Goal: Information Seeking & Learning: Find specific fact

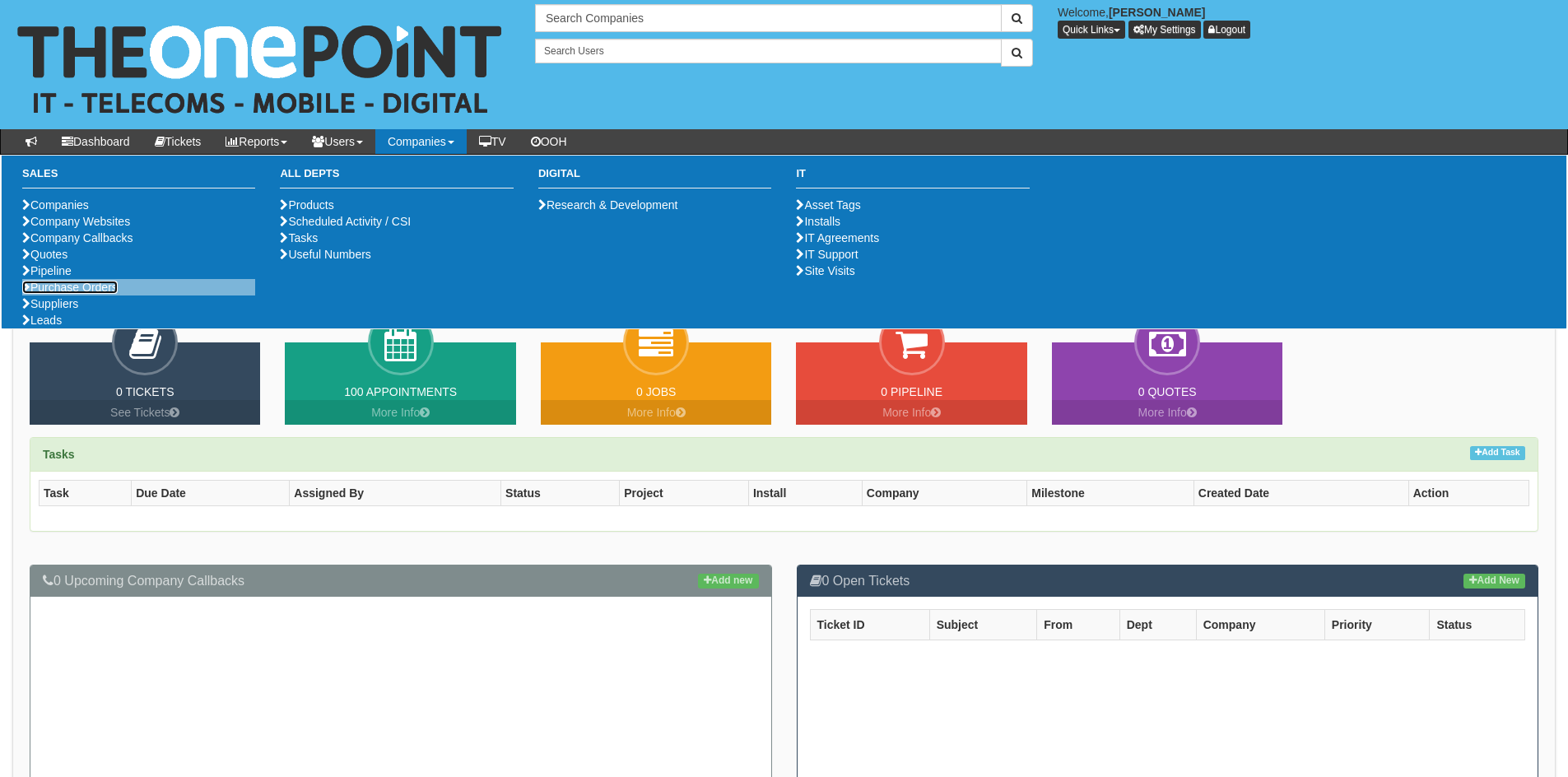
click at [109, 294] on link "Purchase Orders" at bounding box center [71, 287] width 96 height 13
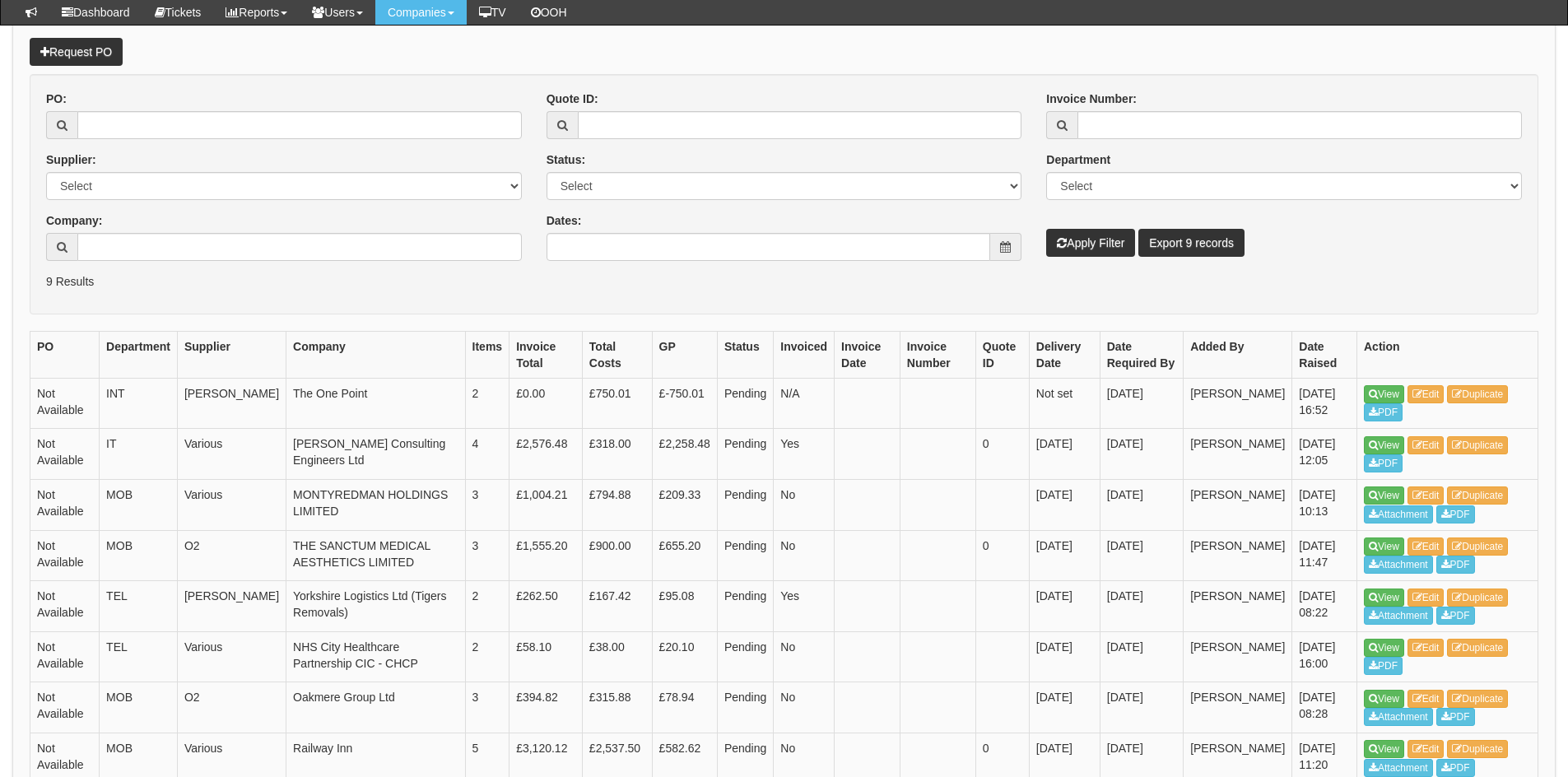
scroll to position [182, 0]
click at [1372, 442] on icon at bounding box center [1373, 444] width 9 height 10
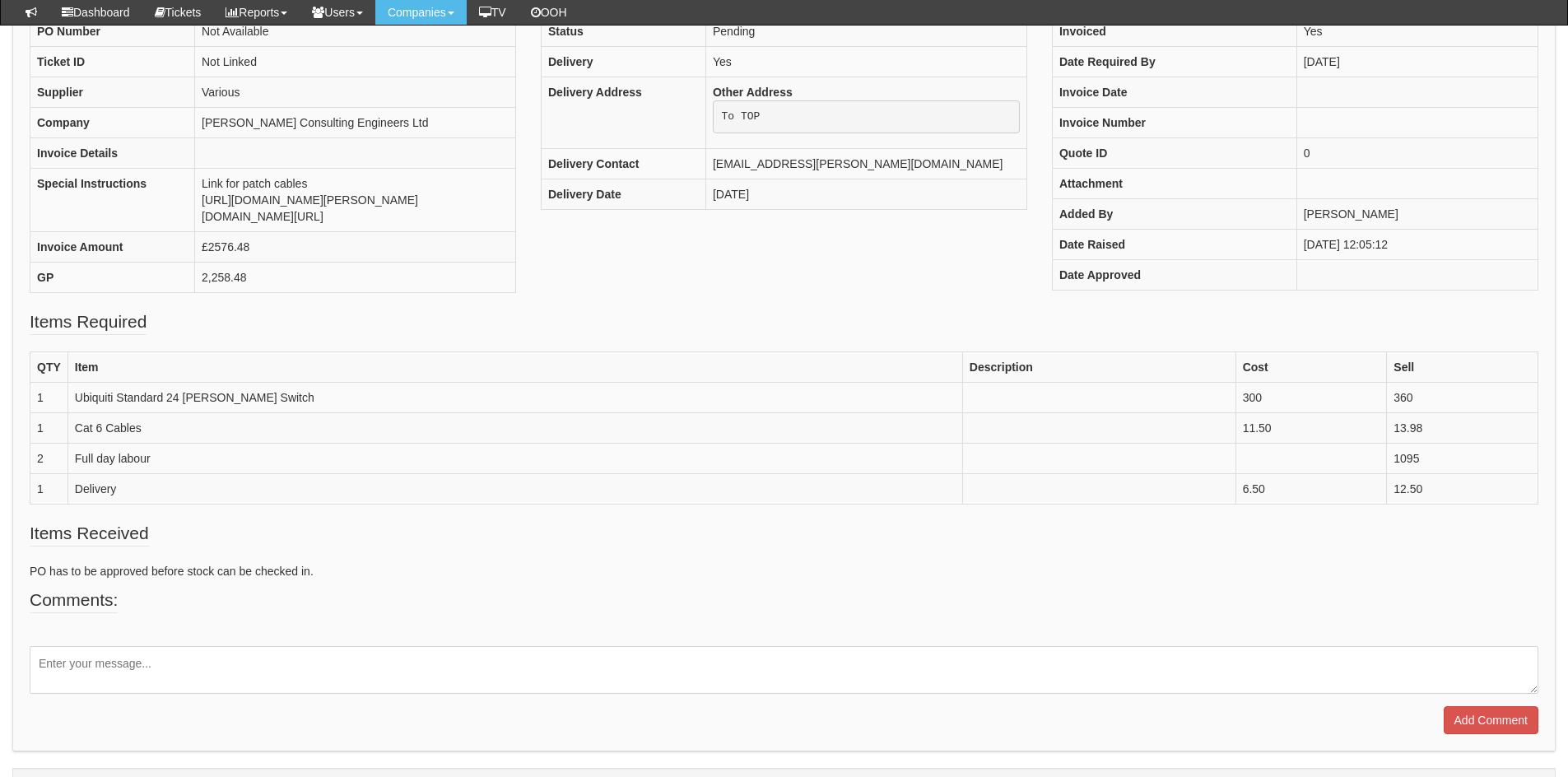
scroll to position [223, 0]
drag, startPoint x: 72, startPoint y: 463, endPoint x: 261, endPoint y: 459, distance: 189.0
click at [261, 412] on td "Ubiquiti Standard 24 [PERSON_NAME] Switch" at bounding box center [515, 396] width 895 height 30
drag, startPoint x: 76, startPoint y: 493, endPoint x: 191, endPoint y: 513, distance: 116.7
click at [182, 443] on td "Cat 6 Cables" at bounding box center [515, 427] width 895 height 30
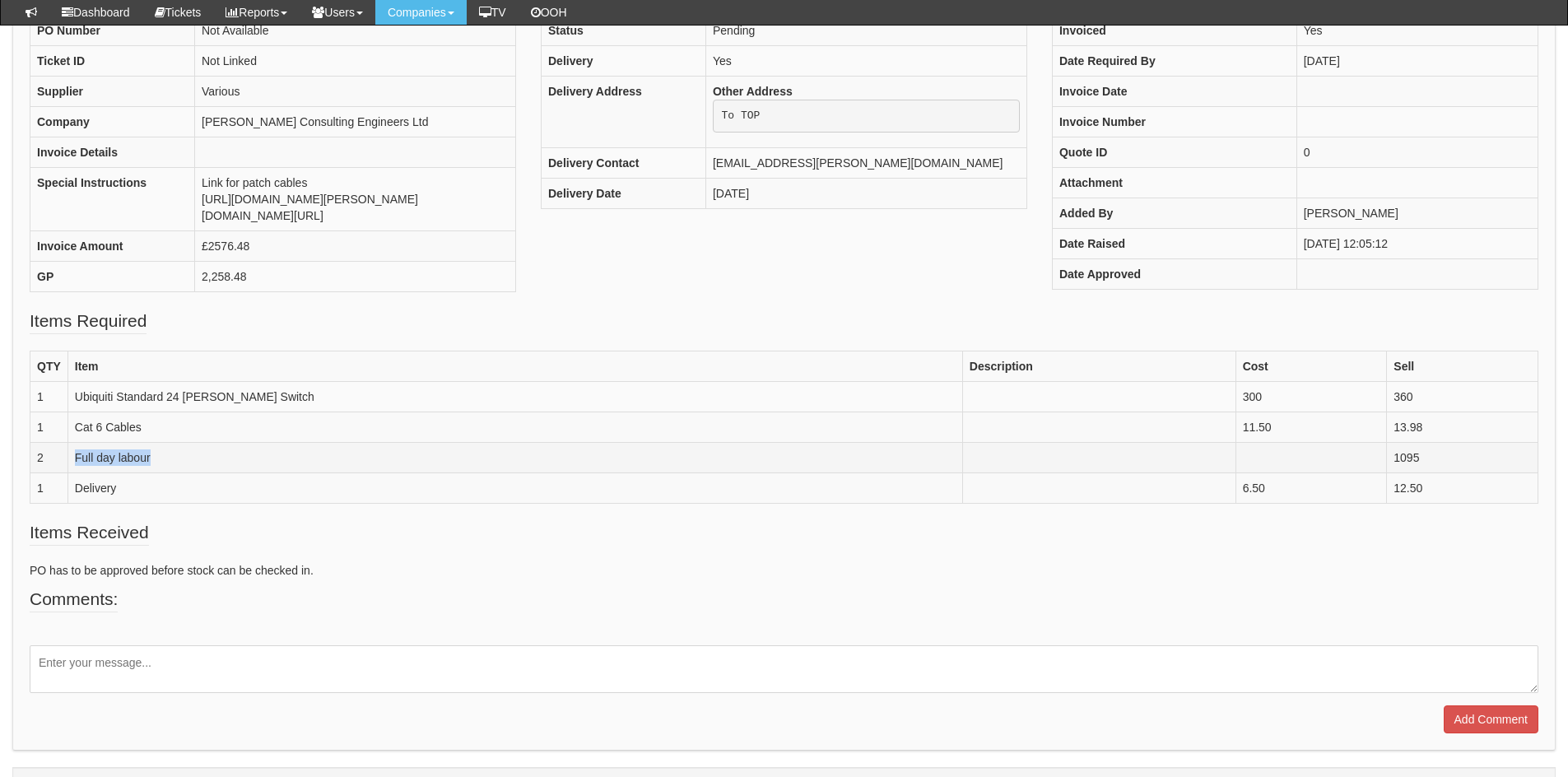
drag, startPoint x: 68, startPoint y: 524, endPoint x: 202, endPoint y: 533, distance: 134.3
click at [202, 474] on td "Full day labour" at bounding box center [515, 458] width 895 height 30
drag, startPoint x: 1439, startPoint y: 534, endPoint x: 1343, endPoint y: 527, distance: 96.3
click at [1343, 474] on tr "2 Full day labour 1095" at bounding box center [784, 458] width 1508 height 30
click at [114, 504] on td "Delivery" at bounding box center [515, 489] width 895 height 30
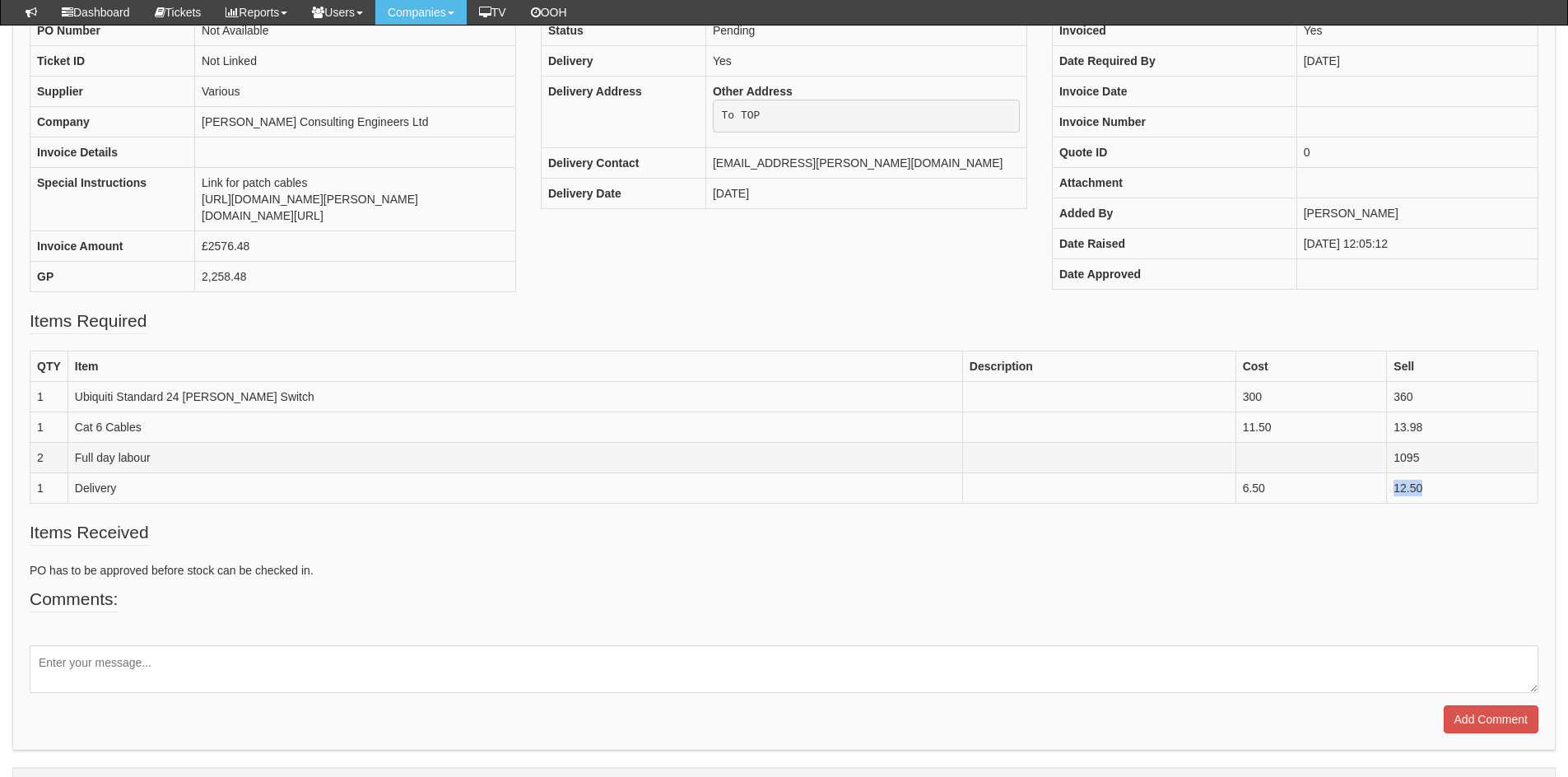
drag, startPoint x: 1404, startPoint y: 557, endPoint x: 1124, endPoint y: 523, distance: 282.1
click at [1248, 504] on tbody "QTY Item Description Cost Sell 1 Ubiquiti Standard 24 [PERSON_NAME] Switch 300 …" at bounding box center [784, 427] width 1508 height 152
click at [309, 520] on fieldset "Items Required QTY Item Description Cost Sell 1 Ubiquiti Standard 24 [PERSON_NA…" at bounding box center [784, 413] width 1509 height 211
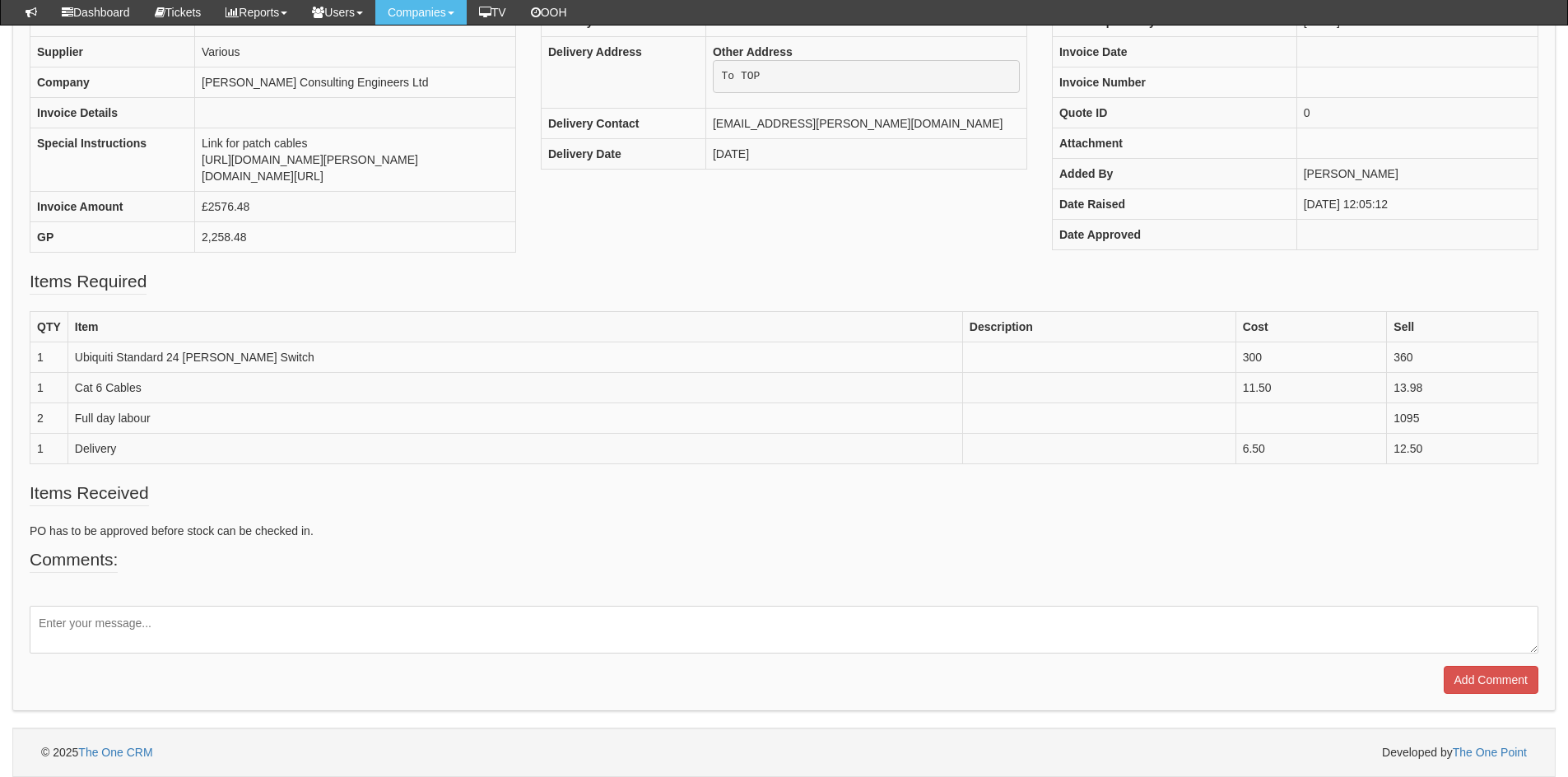
scroll to position [313, 0]
drag, startPoint x: 1361, startPoint y: 439, endPoint x: 1413, endPoint y: 428, distance: 53.2
click at [1413, 428] on td "1095" at bounding box center [1463, 418] width 151 height 30
click at [1388, 433] on td "1095" at bounding box center [1463, 418] width 151 height 30
drag, startPoint x: 1407, startPoint y: 433, endPoint x: 1164, endPoint y: 407, distance: 244.4
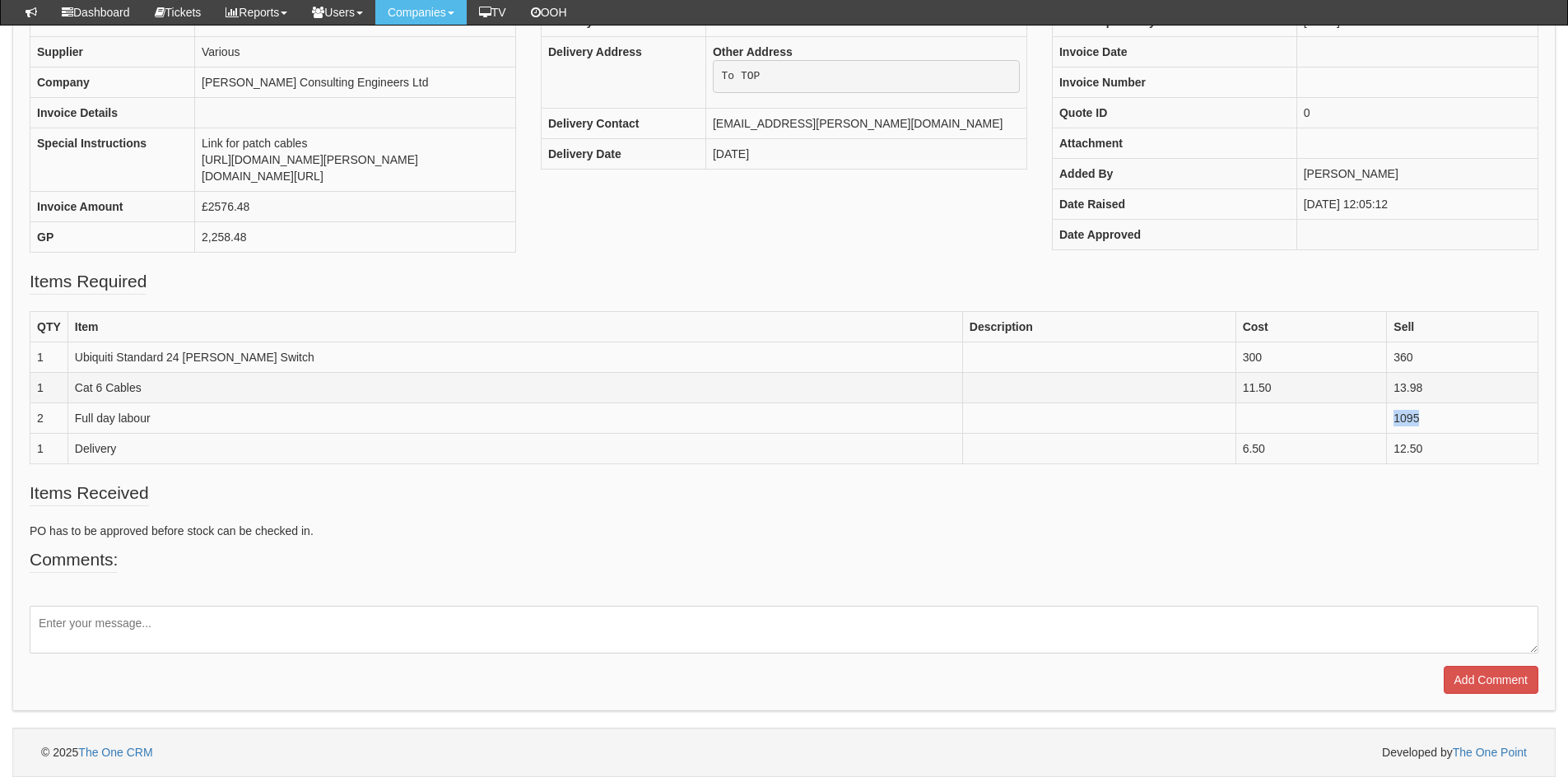
click at [1191, 412] on tbody "QTY Item Description Cost Sell 1 Ubiquiti Standard 24 [PERSON_NAME] Switch 300 …" at bounding box center [784, 388] width 1508 height 152
click at [494, 342] on th "Item" at bounding box center [515, 327] width 895 height 30
drag, startPoint x: 1364, startPoint y: 434, endPoint x: 1392, endPoint y: 436, distance: 28.1
click at [1392, 433] on td "1095" at bounding box center [1463, 418] width 151 height 30
click at [1388, 451] on td "12.50" at bounding box center [1463, 448] width 151 height 30
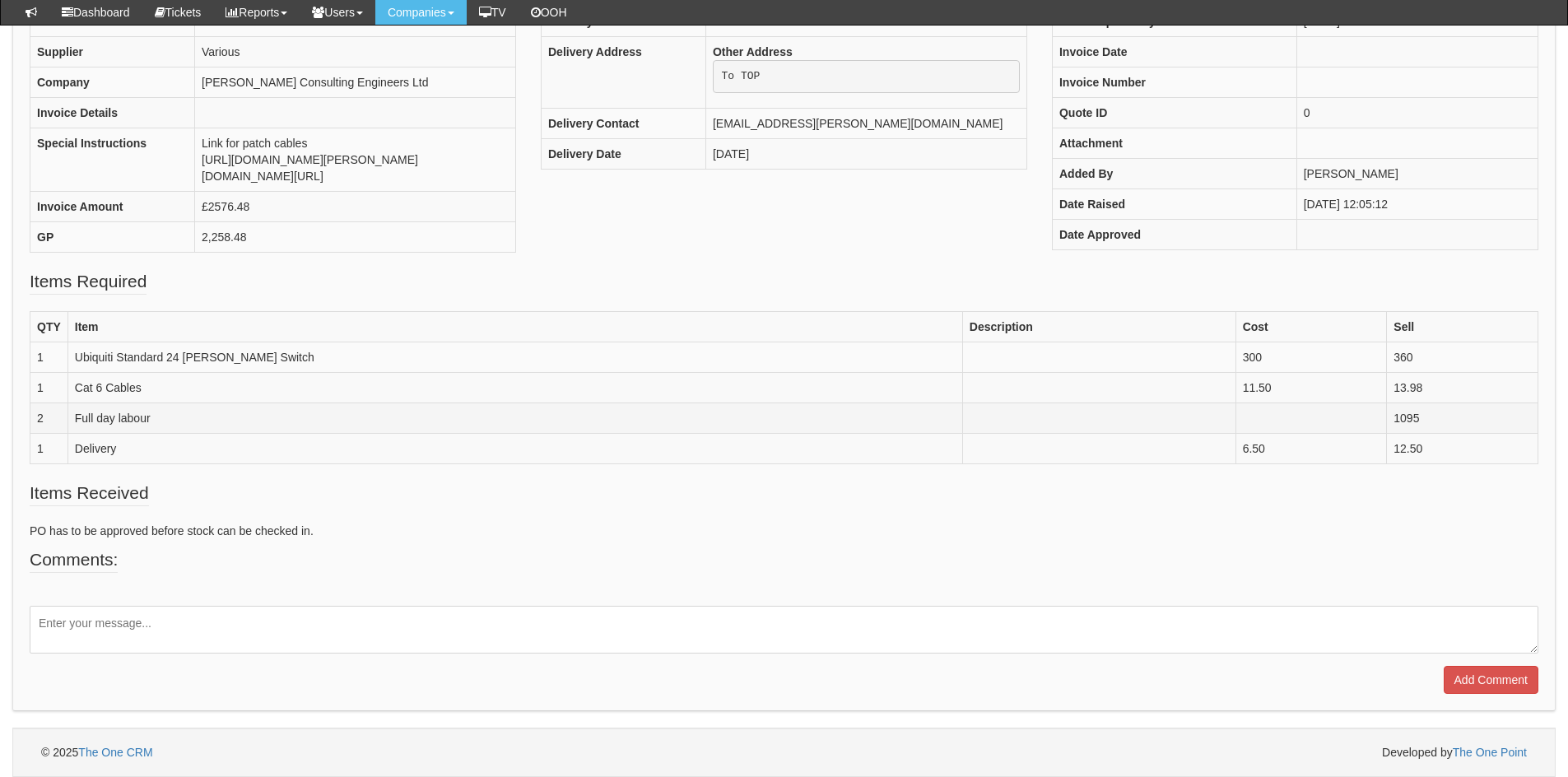
drag, startPoint x: 1363, startPoint y: 442, endPoint x: 1400, endPoint y: 432, distance: 38.3
click at [1400, 432] on td "1095" at bounding box center [1463, 418] width 151 height 30
drag, startPoint x: 1394, startPoint y: 433, endPoint x: 1362, endPoint y: 437, distance: 32.2
click at [1388, 433] on td "1095" at bounding box center [1463, 418] width 151 height 30
click at [169, 433] on td "Full day labour" at bounding box center [515, 418] width 895 height 30
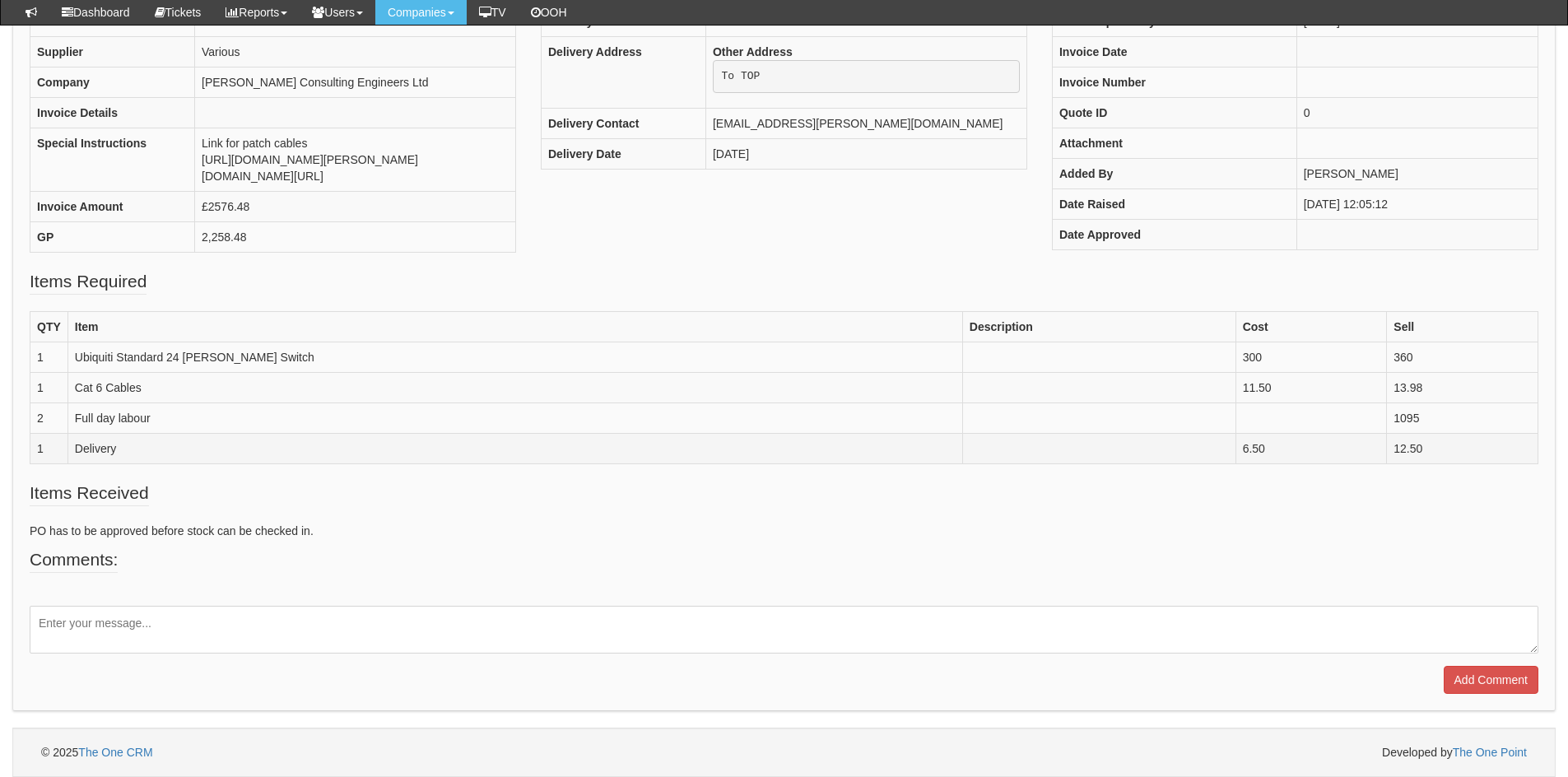
click at [92, 454] on td "Delivery" at bounding box center [515, 448] width 895 height 30
drag, startPoint x: 73, startPoint y: 430, endPoint x: 159, endPoint y: 435, distance: 86.1
click at [159, 433] on td "Full day labour" at bounding box center [515, 418] width 895 height 30
drag, startPoint x: 1202, startPoint y: 432, endPoint x: 1178, endPoint y: 435, distance: 24.2
click at [1235, 433] on td at bounding box center [1310, 418] width 151 height 30
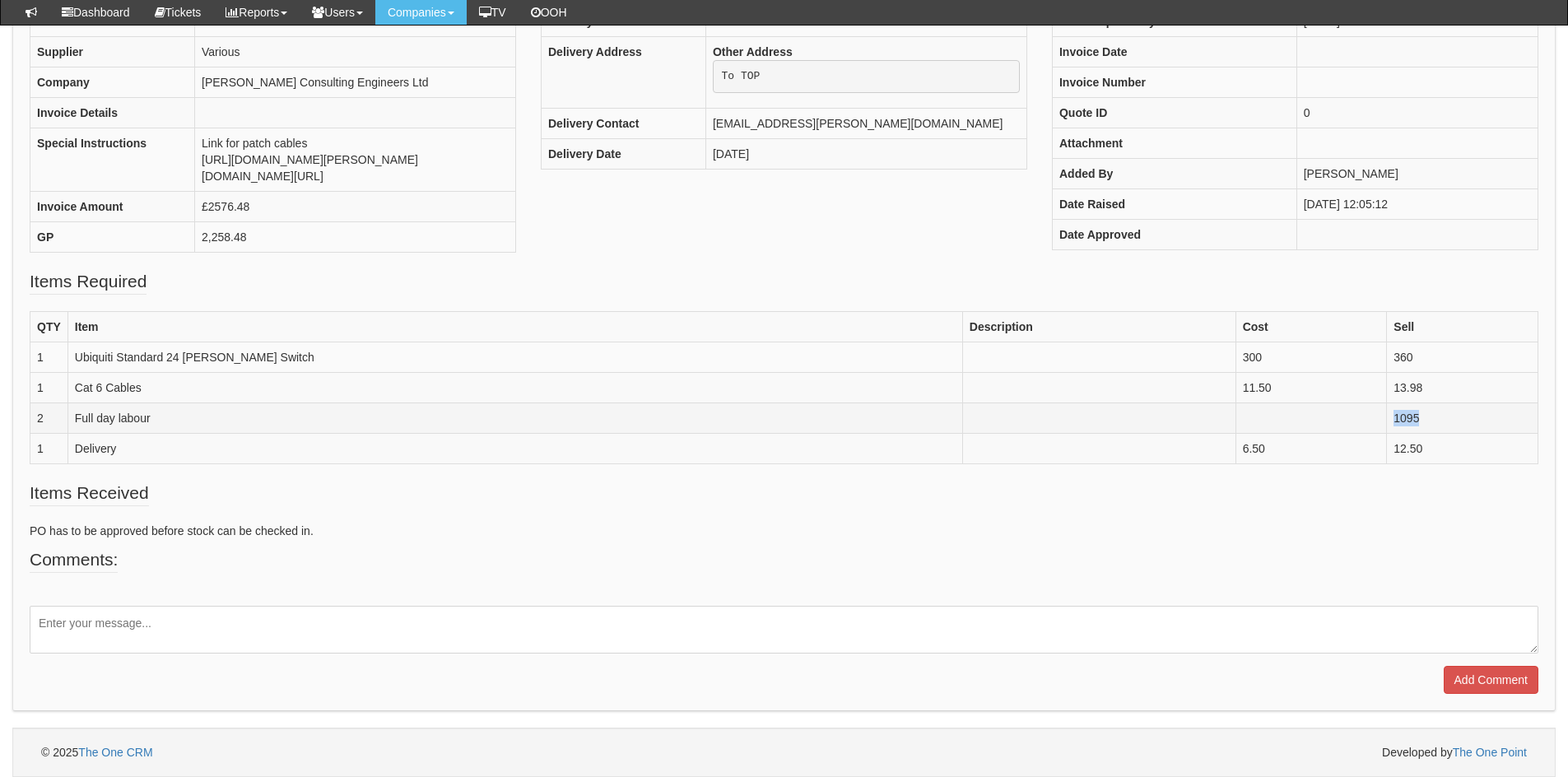
drag, startPoint x: 1364, startPoint y: 433, endPoint x: 1399, endPoint y: 433, distance: 35.0
click at [1399, 433] on td "1095" at bounding box center [1463, 418] width 151 height 30
drag, startPoint x: 70, startPoint y: 434, endPoint x: 287, endPoint y: 437, distance: 217.0
click at [287, 433] on td "Full day labour" at bounding box center [515, 418] width 895 height 30
click at [1235, 433] on td at bounding box center [1310, 418] width 151 height 30
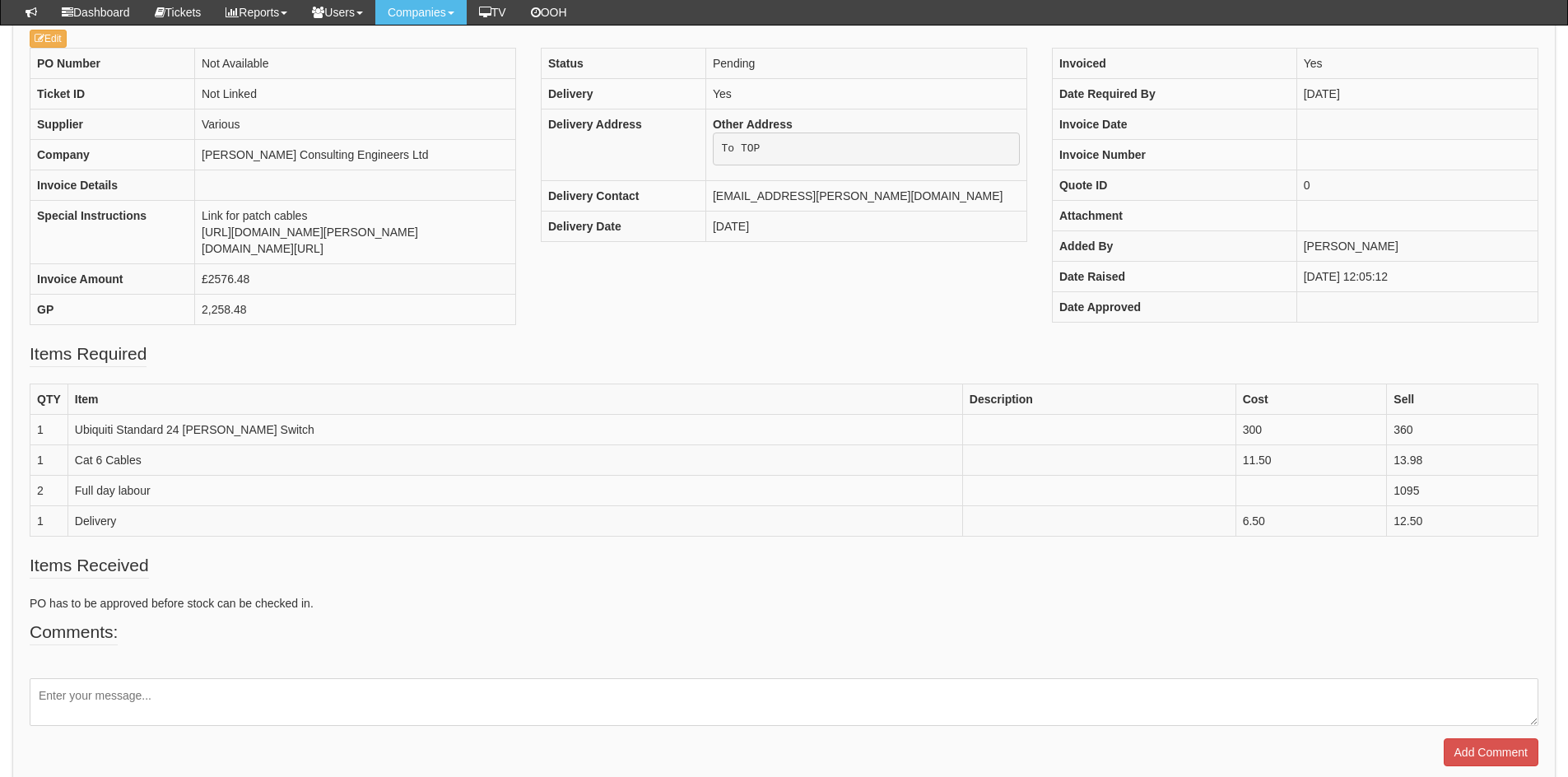
scroll to position [185, 0]
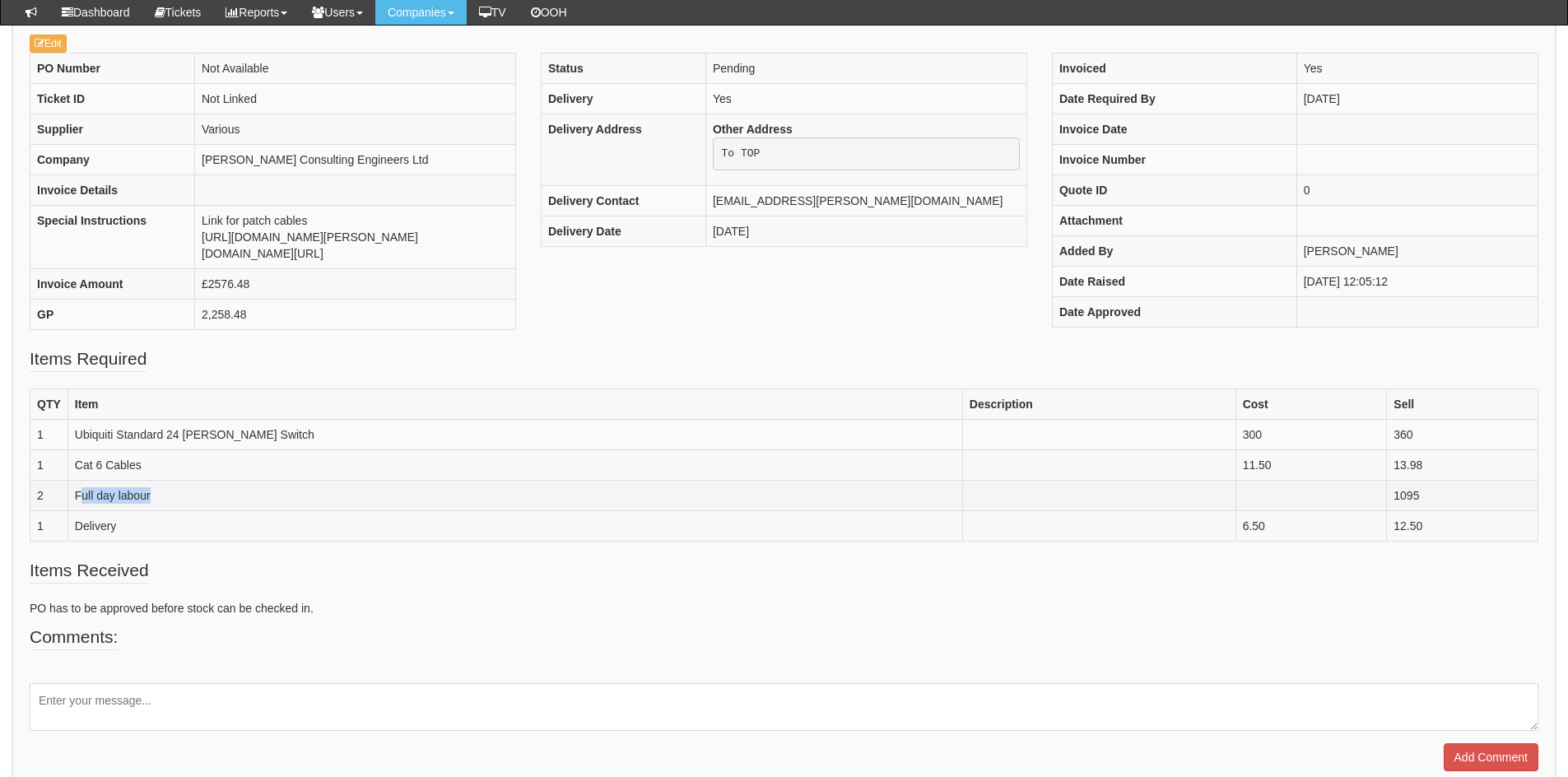
drag, startPoint x: 92, startPoint y: 557, endPoint x: 219, endPoint y: 559, distance: 127.0
click at [219, 511] on td "Full day labour" at bounding box center [515, 495] width 895 height 30
click at [150, 511] on td "Full day labour" at bounding box center [515, 495] width 895 height 30
drag, startPoint x: 149, startPoint y: 560, endPoint x: 71, endPoint y: 566, distance: 78.2
click at [71, 511] on td "Full day labour" at bounding box center [515, 495] width 895 height 30
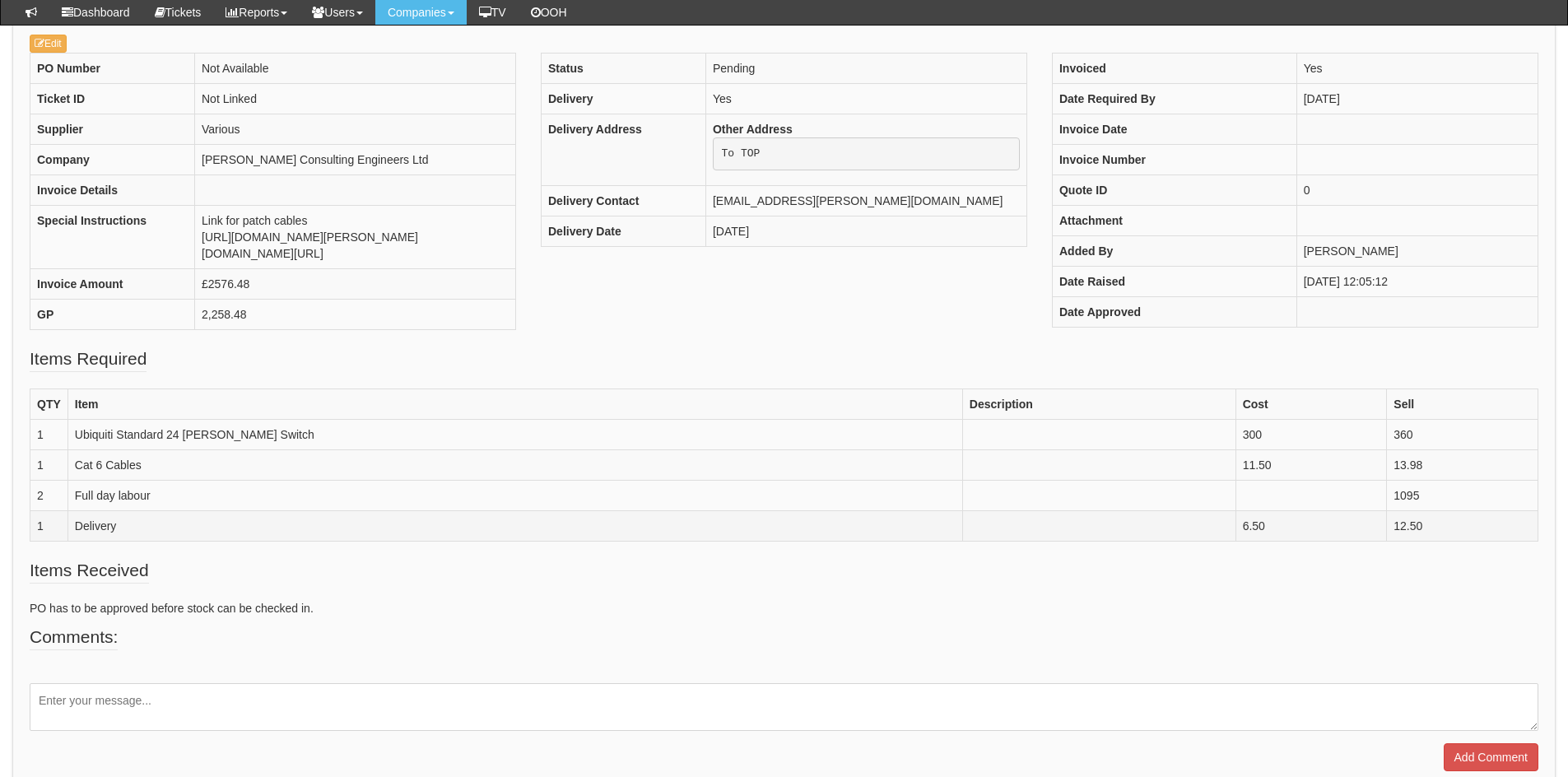
click at [231, 541] on td "Delivery" at bounding box center [515, 526] width 895 height 30
drag, startPoint x: 190, startPoint y: 568, endPoint x: 78, endPoint y: 560, distance: 112.3
click at [78, 511] on td "Full day labour" at bounding box center [515, 495] width 895 height 30
click at [96, 541] on td "Delivery" at bounding box center [515, 526] width 895 height 30
